Goal: Transaction & Acquisition: Subscribe to service/newsletter

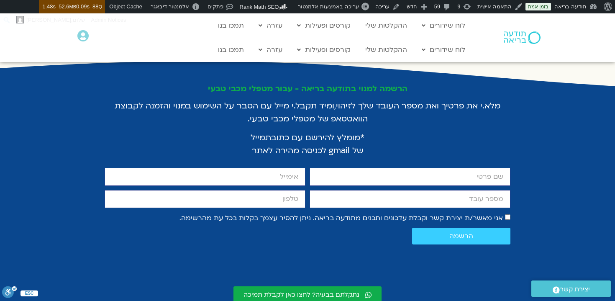
scroll to position [1564, 0]
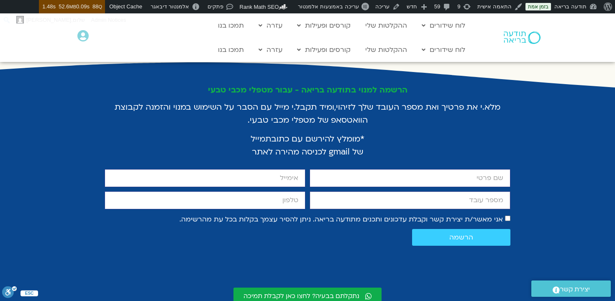
click at [449, 191] on input "מספר עובד" at bounding box center [410, 200] width 201 height 18
click at [472, 191] on input "מספר עובד" at bounding box center [410, 200] width 201 height 18
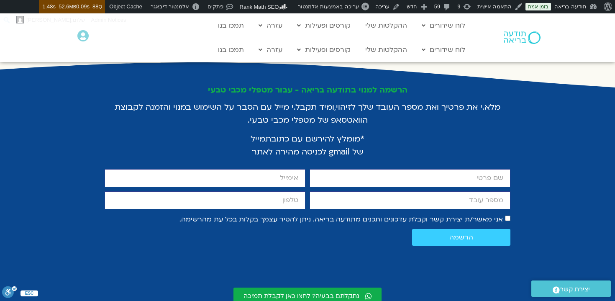
click at [552, 151] on section "הרשמה למנוי בתודעה בריאה - עבור מטפלי מכבי טבעי מלא.י את פרטיך ואת מספר העובד ש…" at bounding box center [307, 206] width 615 height 290
click at [468, 169] on input "firstname" at bounding box center [410, 178] width 201 height 18
click at [475, 191] on input "מספר עובד" at bounding box center [410, 200] width 201 height 18
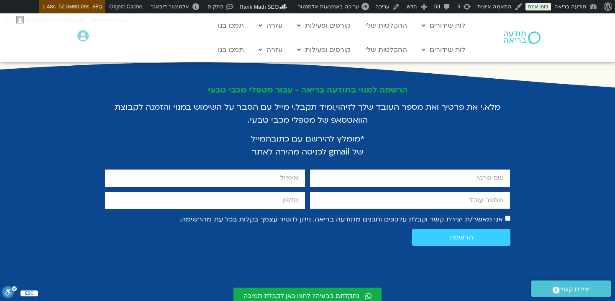
click at [475, 191] on input "מספר עובד" at bounding box center [410, 200] width 201 height 18
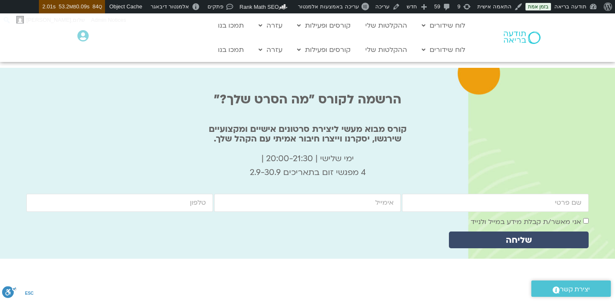
scroll to position [2742, 0]
